Goal: Download file/media

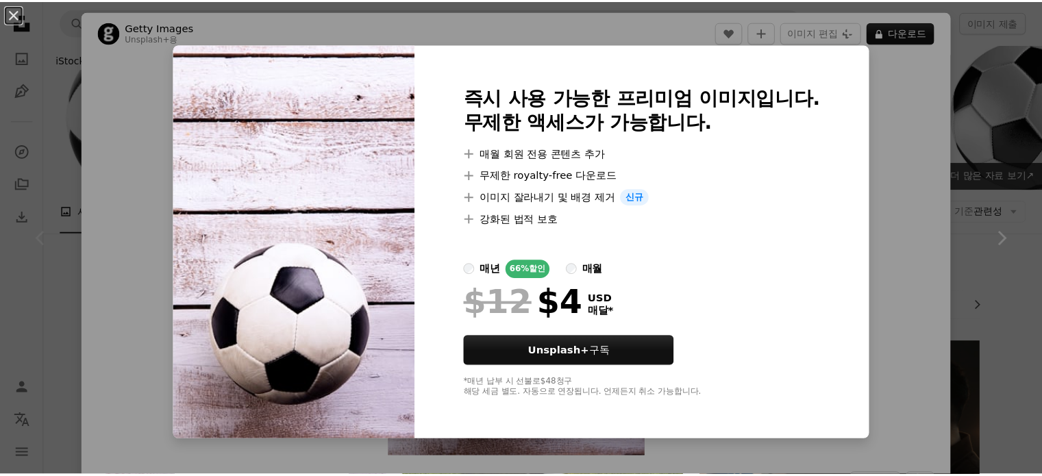
scroll to position [479, 0]
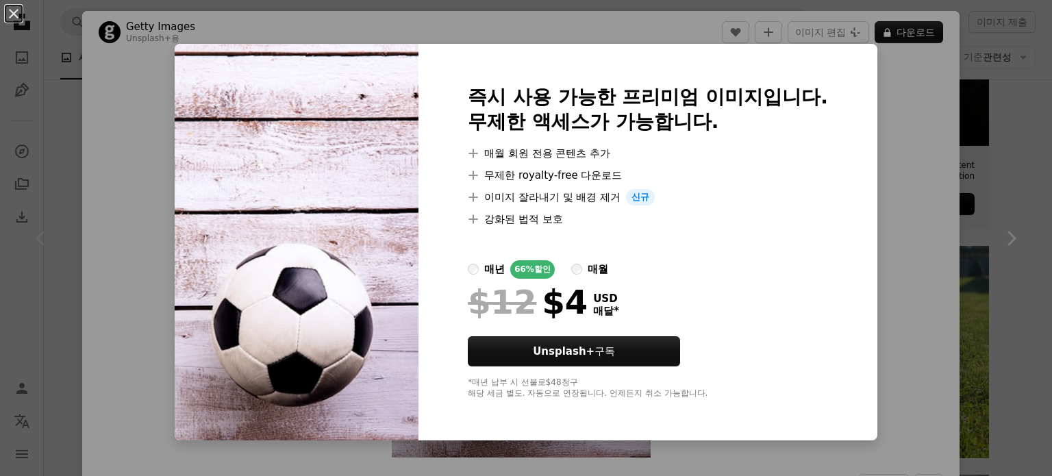
click at [999, 92] on div "An X shape 즉시 사용 가능한 프리미엄 이미지입니다. 무제한 액세스가 가능합니다. A plus sign 매월 회원 전용 콘텐츠 추가 A…" at bounding box center [526, 238] width 1052 height 476
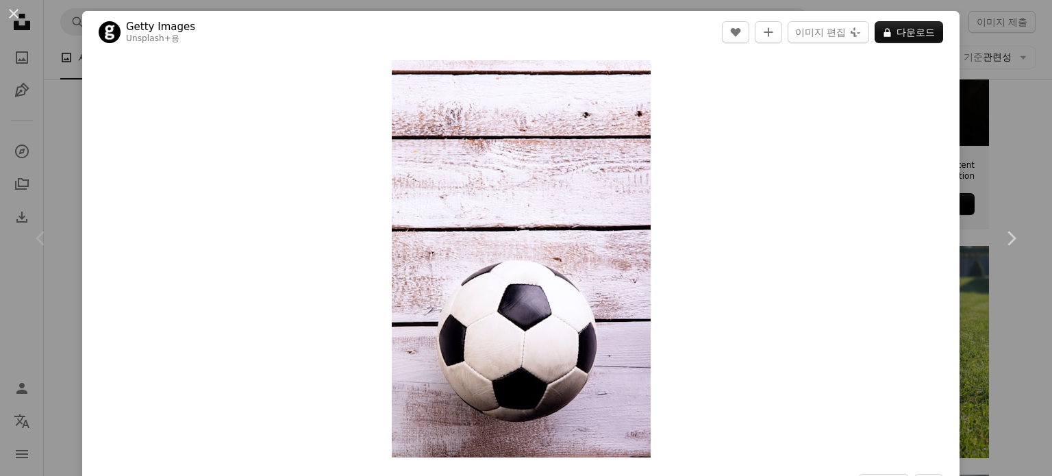
click at [990, 40] on div "An X shape Chevron left Chevron right Getty Images Unsplash+ 용 A heart A plus s…" at bounding box center [526, 238] width 1052 height 476
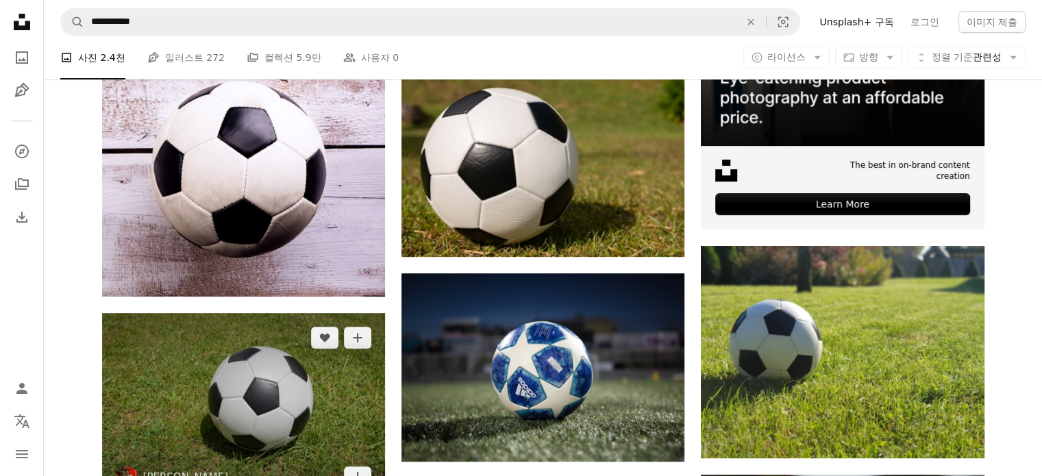
scroll to position [616, 0]
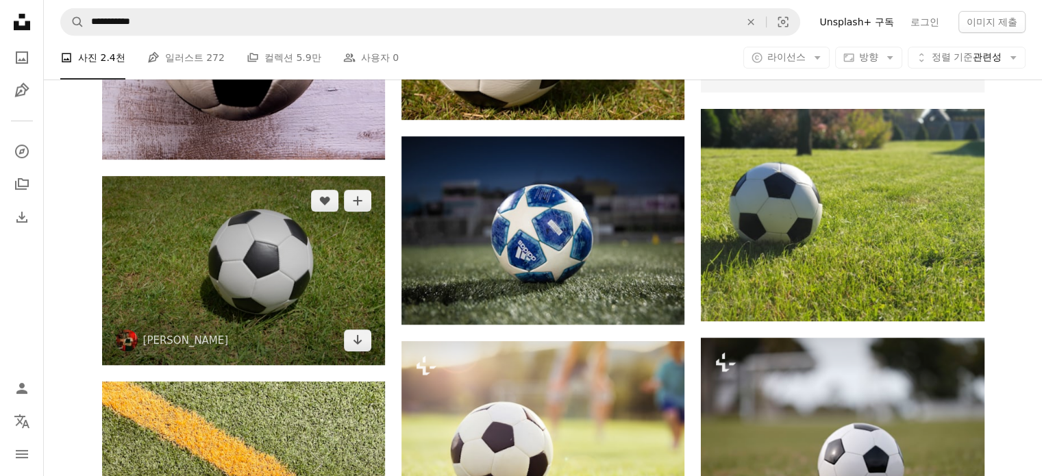
click at [236, 287] on img at bounding box center [243, 270] width 283 height 189
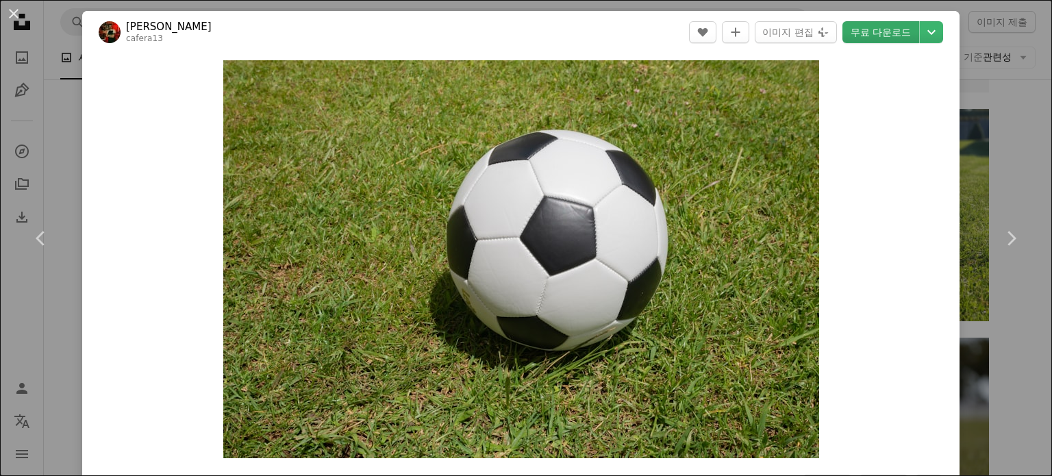
click at [886, 38] on link "무료 다운로드" at bounding box center [880, 32] width 77 height 22
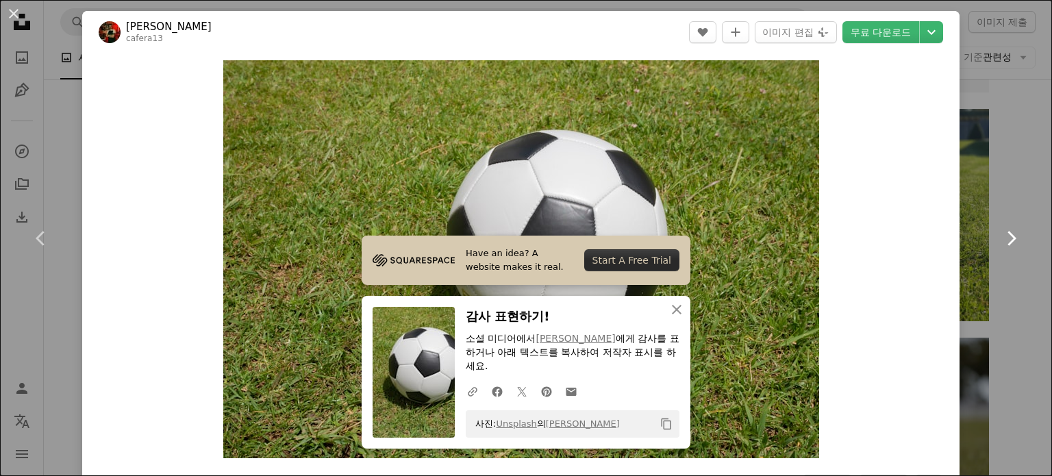
click at [970, 223] on link "Chevron right" at bounding box center [1011, 239] width 82 height 132
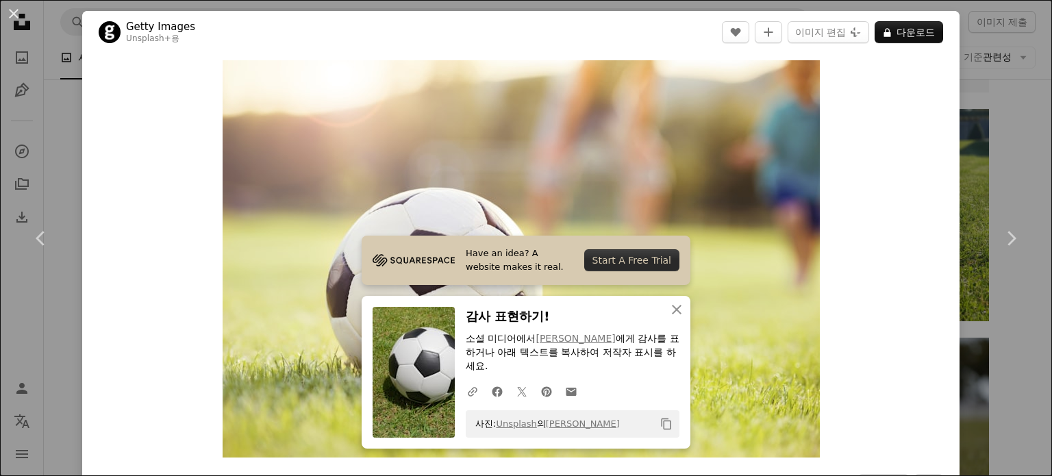
click at [1017, 70] on div "An X shape Chevron left Chevron right Have an idea? A website makes it real. St…" at bounding box center [526, 238] width 1052 height 476
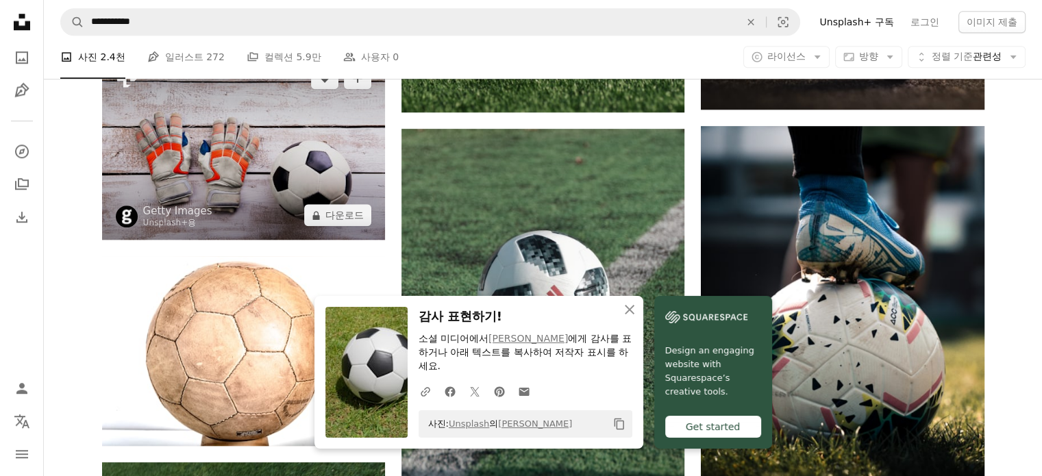
scroll to position [1164, 0]
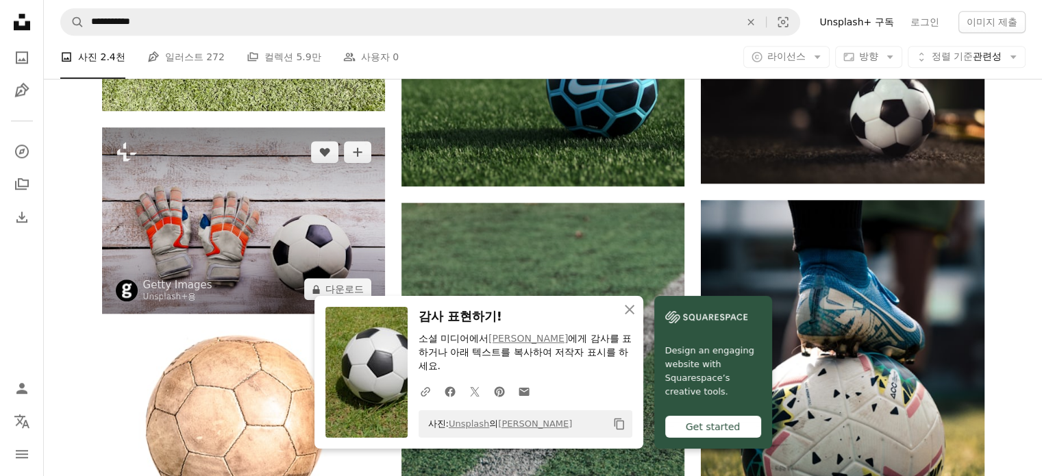
click at [282, 216] on img at bounding box center [243, 220] width 283 height 186
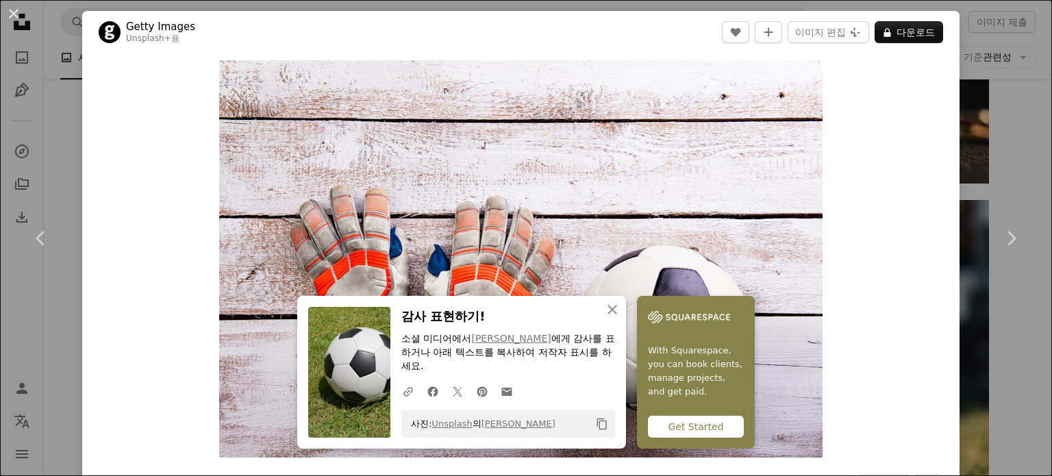
click at [1014, 87] on div "An X shape Chevron left Chevron right An X shape 닫기 감사 표현하기! 소셜 미디어에서 [PERSON_N…" at bounding box center [526, 238] width 1052 height 476
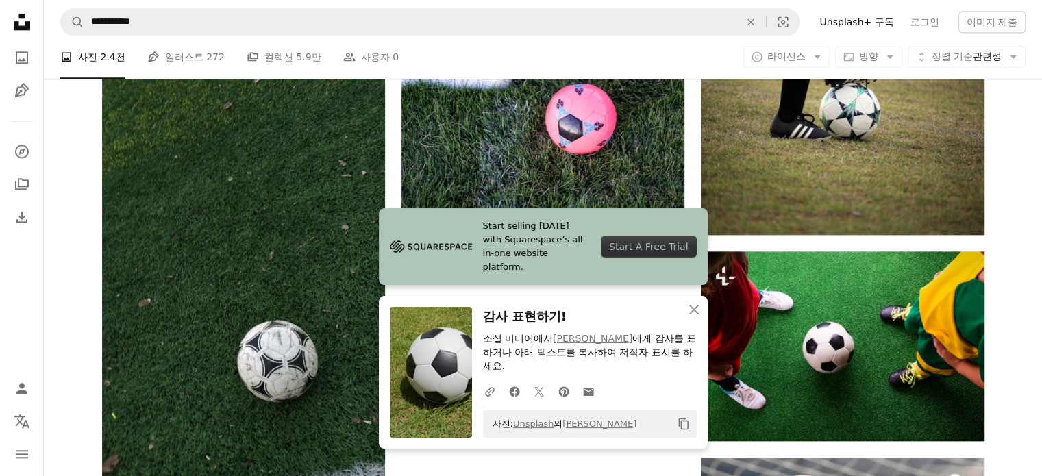
scroll to position [1712, 0]
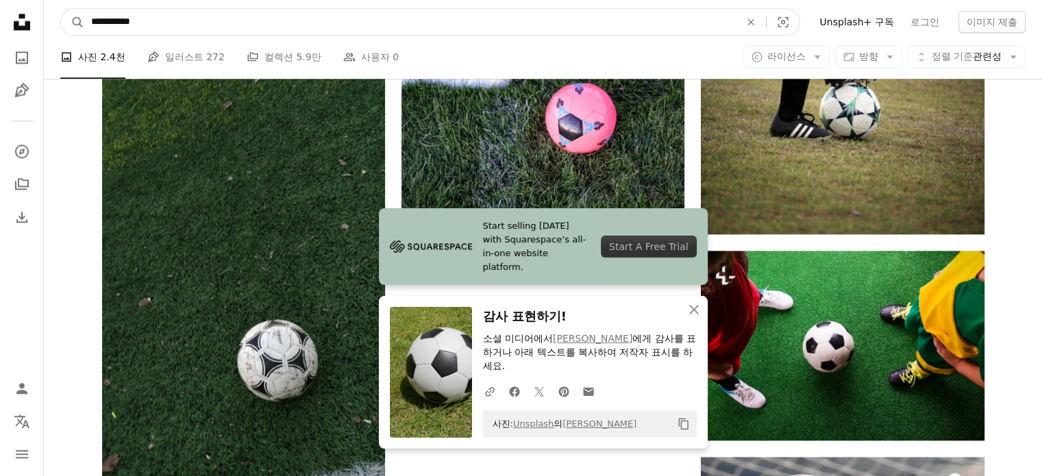
drag, startPoint x: 82, startPoint y: 25, endPoint x: 0, endPoint y: 25, distance: 82.2
type input "**********"
click button "A magnifying glass" at bounding box center [72, 22] width 23 height 26
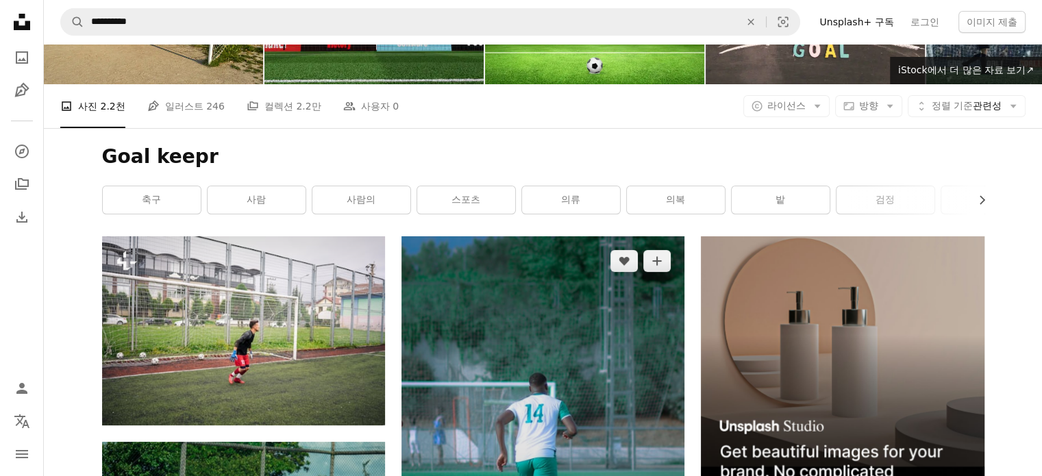
scroll to position [205, 0]
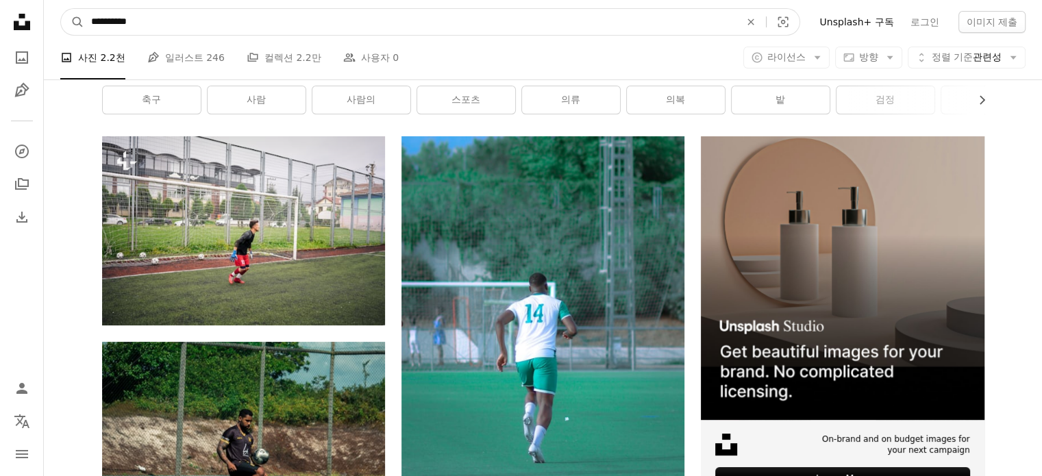
click at [241, 18] on input "**********" at bounding box center [409, 22] width 651 height 26
type input "*********"
click button "A magnifying glass" at bounding box center [72, 22] width 23 height 26
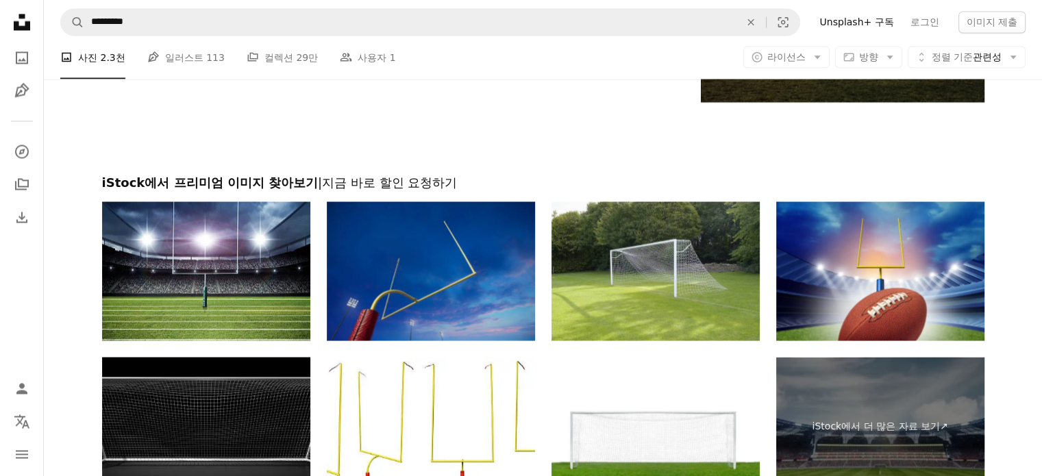
scroll to position [2534, 0]
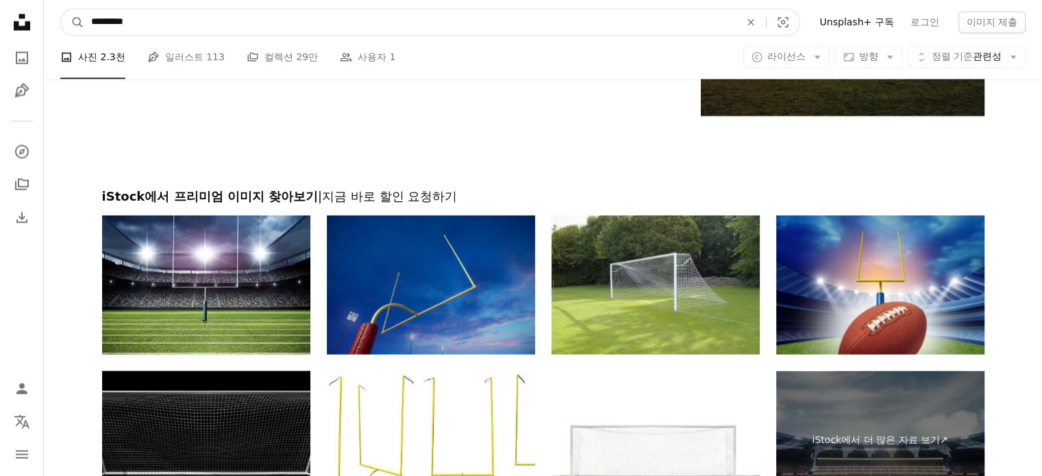
type input "**"
click at [61, 9] on button "A magnifying glass" at bounding box center [72, 22] width 23 height 26
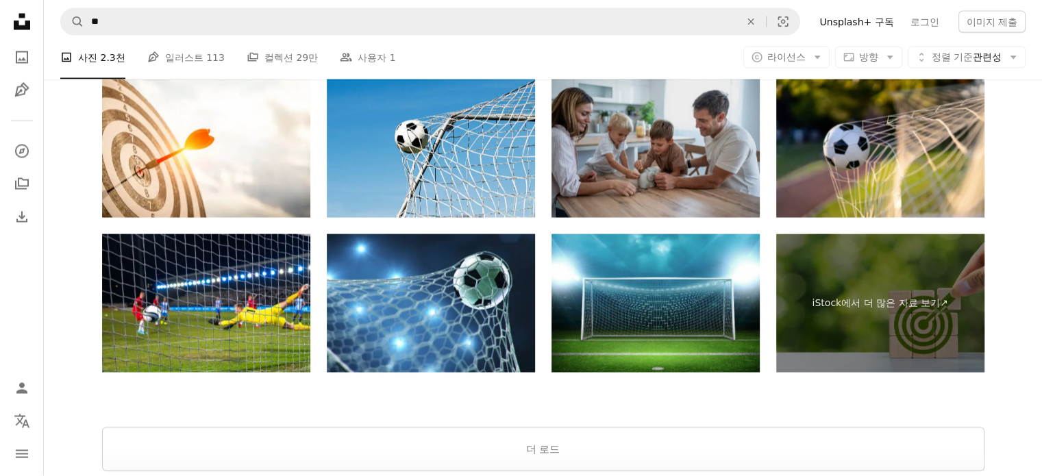
scroll to position [2671, 0]
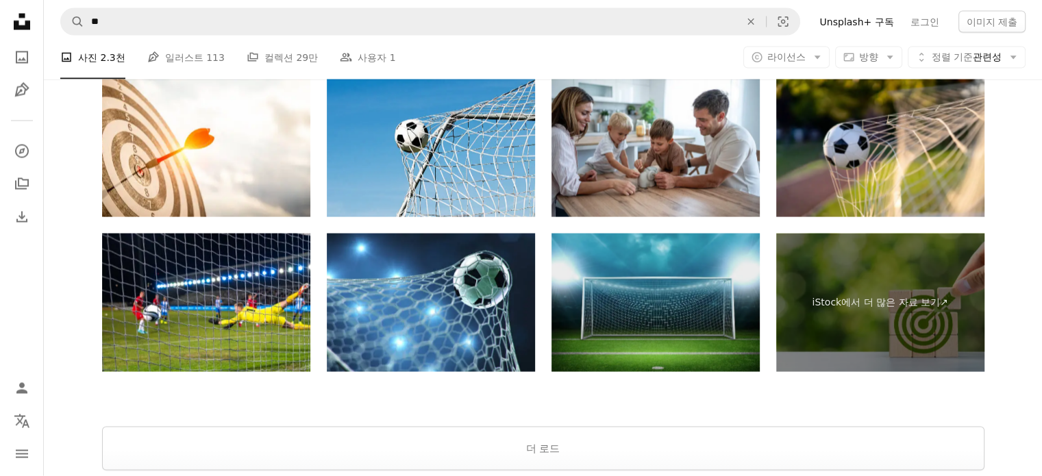
click at [693, 303] on img at bounding box center [655, 303] width 208 height 139
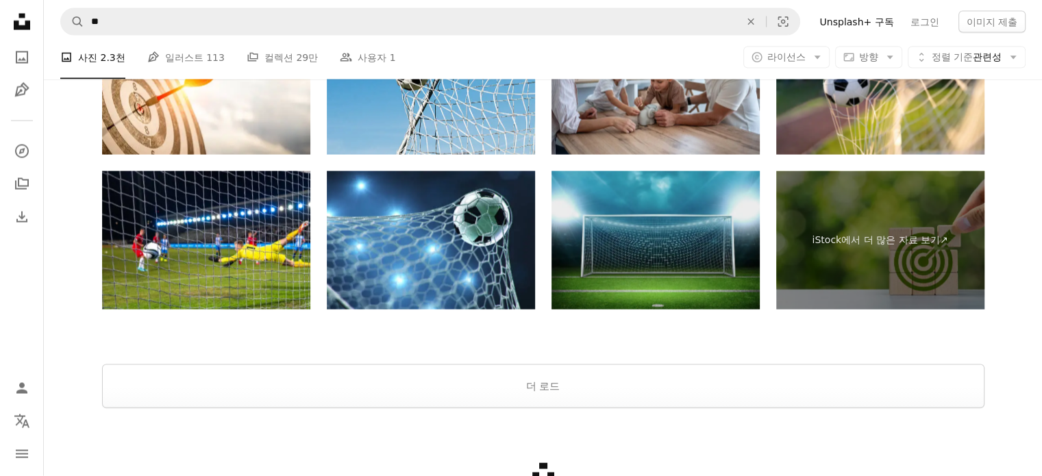
scroll to position [2823, 0]
